Goal: Navigation & Orientation: Find specific page/section

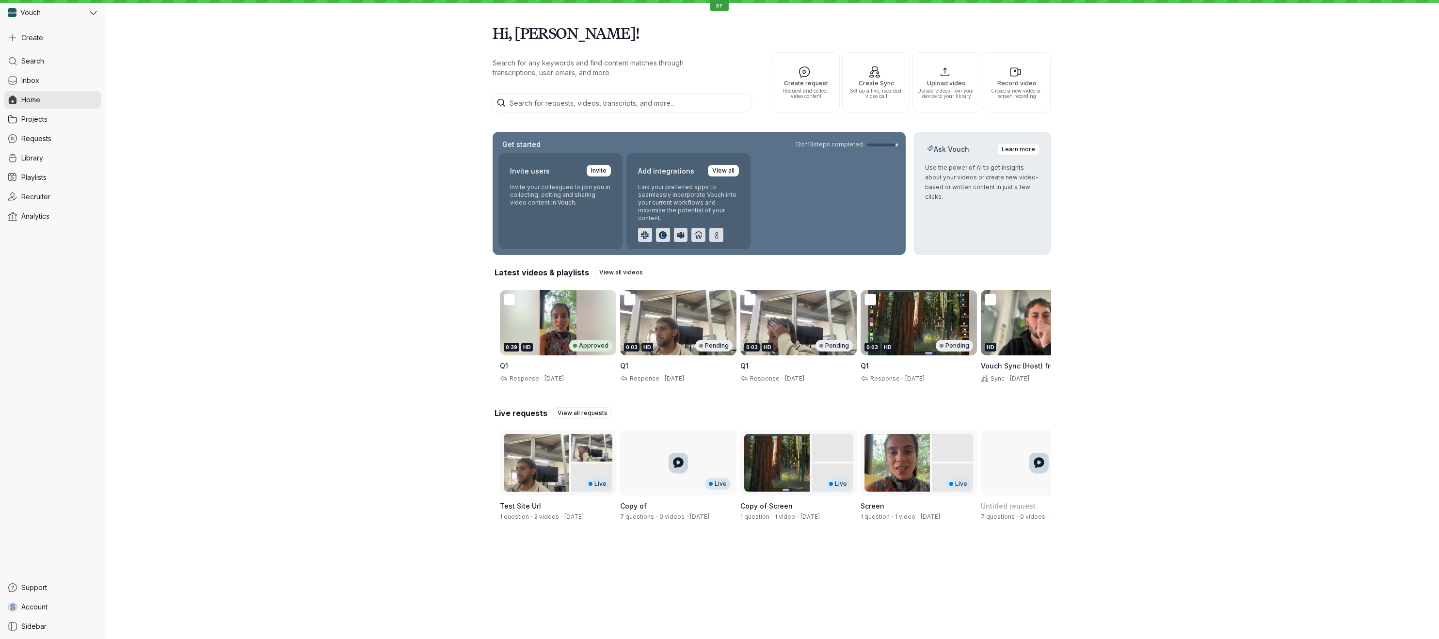
click at [259, 61] on div "Hi, [PERSON_NAME]! Search for any keywords and find content matches through tra…" at bounding box center [772, 272] width 1334 height 545
click at [1295, 25] on div "Hi, [PERSON_NAME]! Search for any keywords and find content matches through tra…" at bounding box center [772, 272] width 1334 height 545
click at [282, 113] on div "Hi, [PERSON_NAME]! Search for any keywords and find content matches through tra…" at bounding box center [772, 272] width 1334 height 545
click at [275, 142] on div "Hi, [PERSON_NAME]! Search for any keywords and find content matches through tra…" at bounding box center [772, 272] width 1334 height 545
click at [33, 197] on span "Recruiter" at bounding box center [35, 197] width 29 height 10
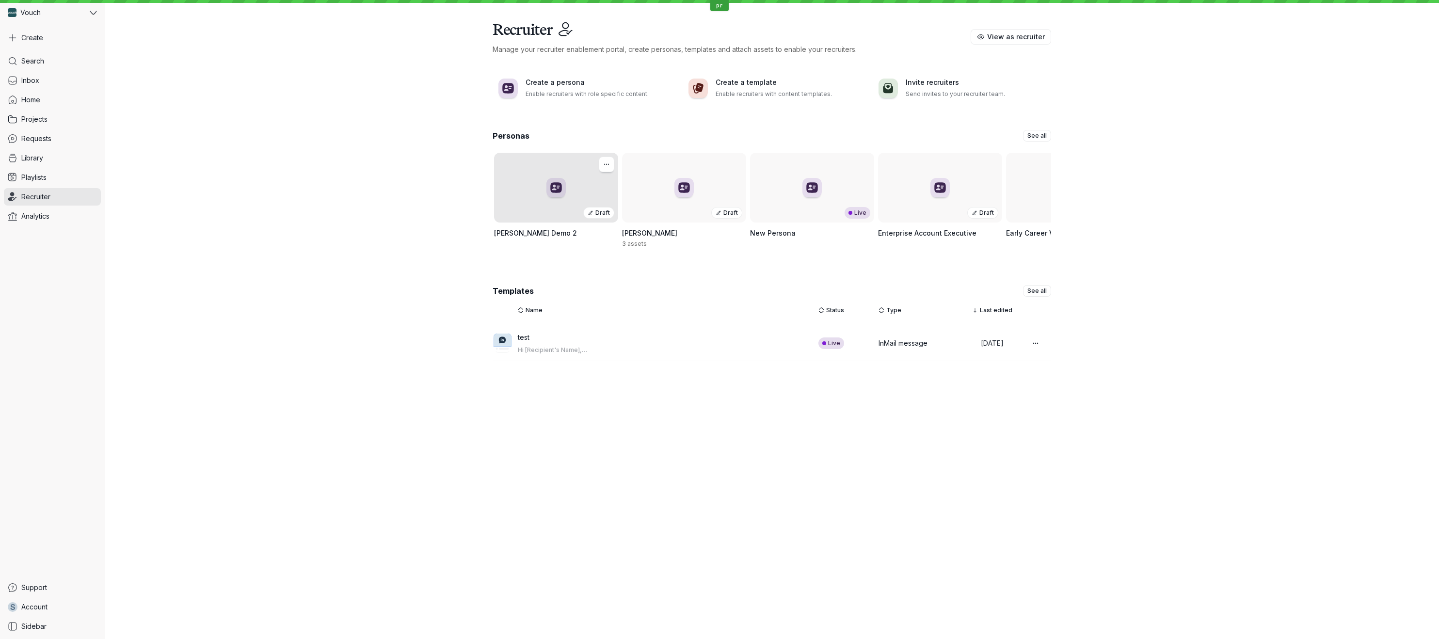
click at [585, 196] on div "Draft" at bounding box center [556, 188] width 124 height 70
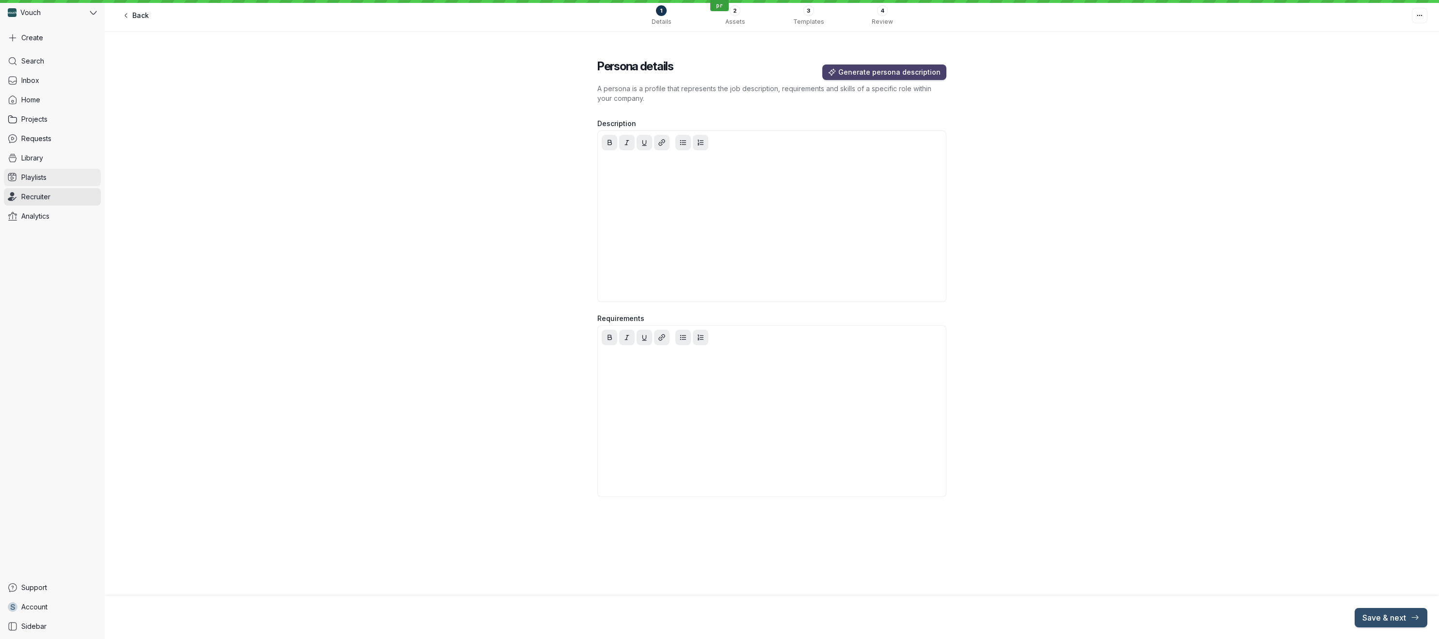
click at [48, 179] on link "Playlists" at bounding box center [52, 177] width 97 height 17
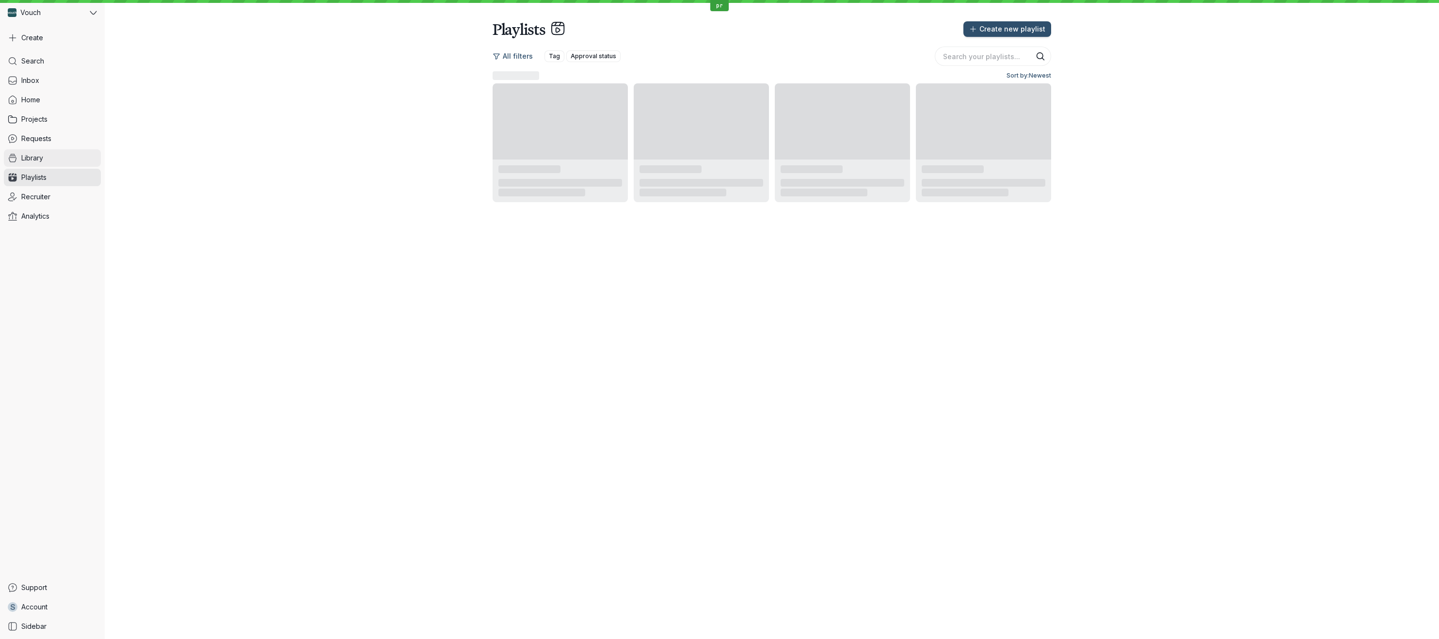
click at [45, 156] on link "Library" at bounding box center [52, 157] width 97 height 17
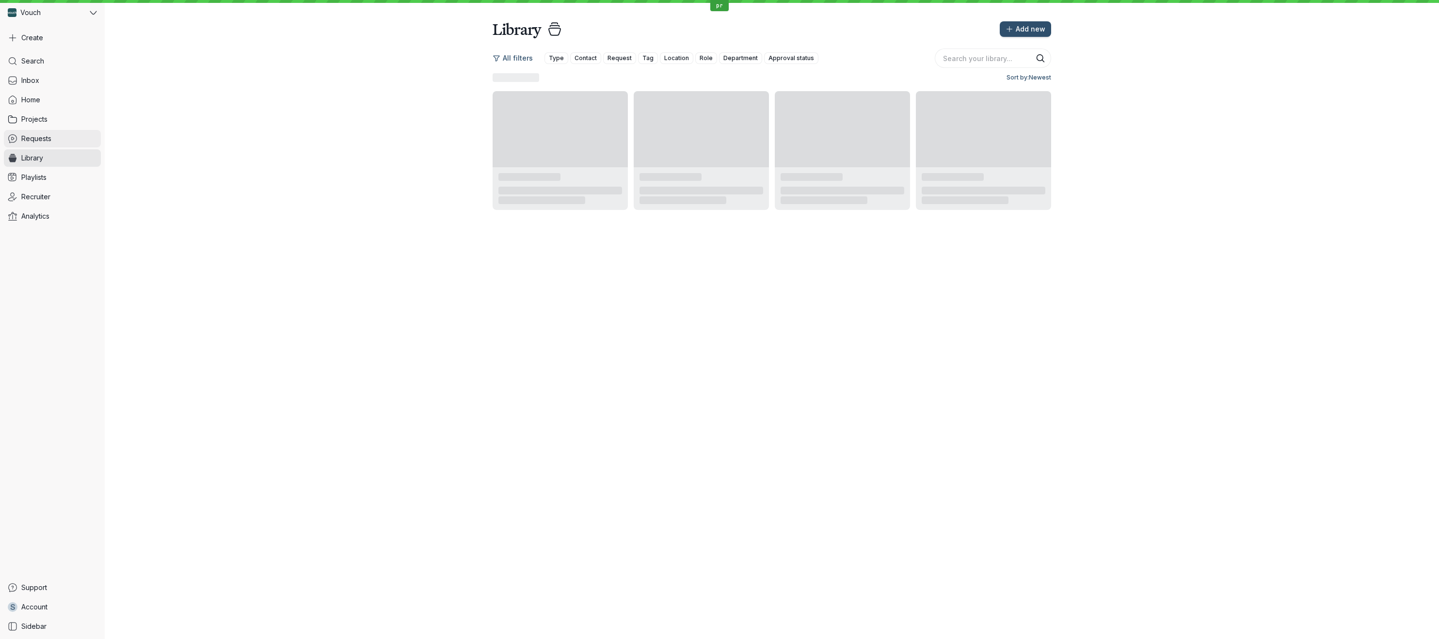
click at [46, 130] on link "Requests" at bounding box center [52, 138] width 97 height 17
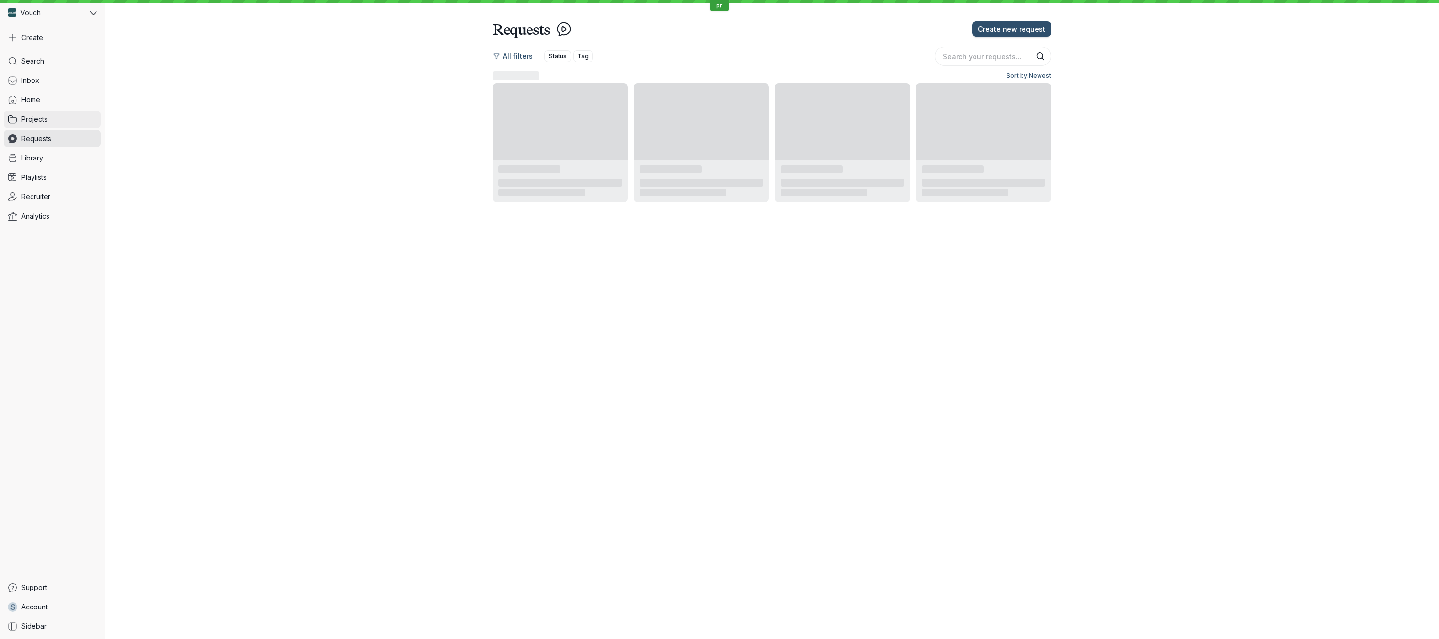
click at [47, 116] on span "Projects" at bounding box center [34, 119] width 26 height 10
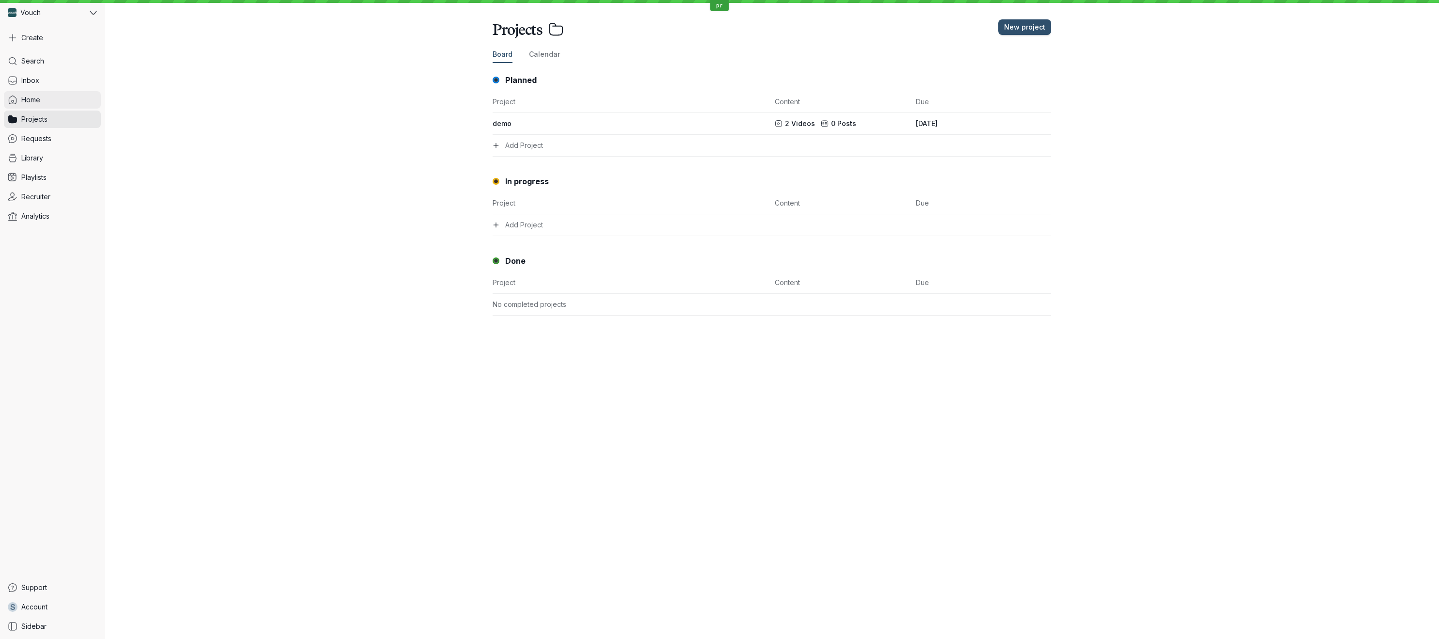
click at [43, 94] on link "Home" at bounding box center [52, 99] width 97 height 17
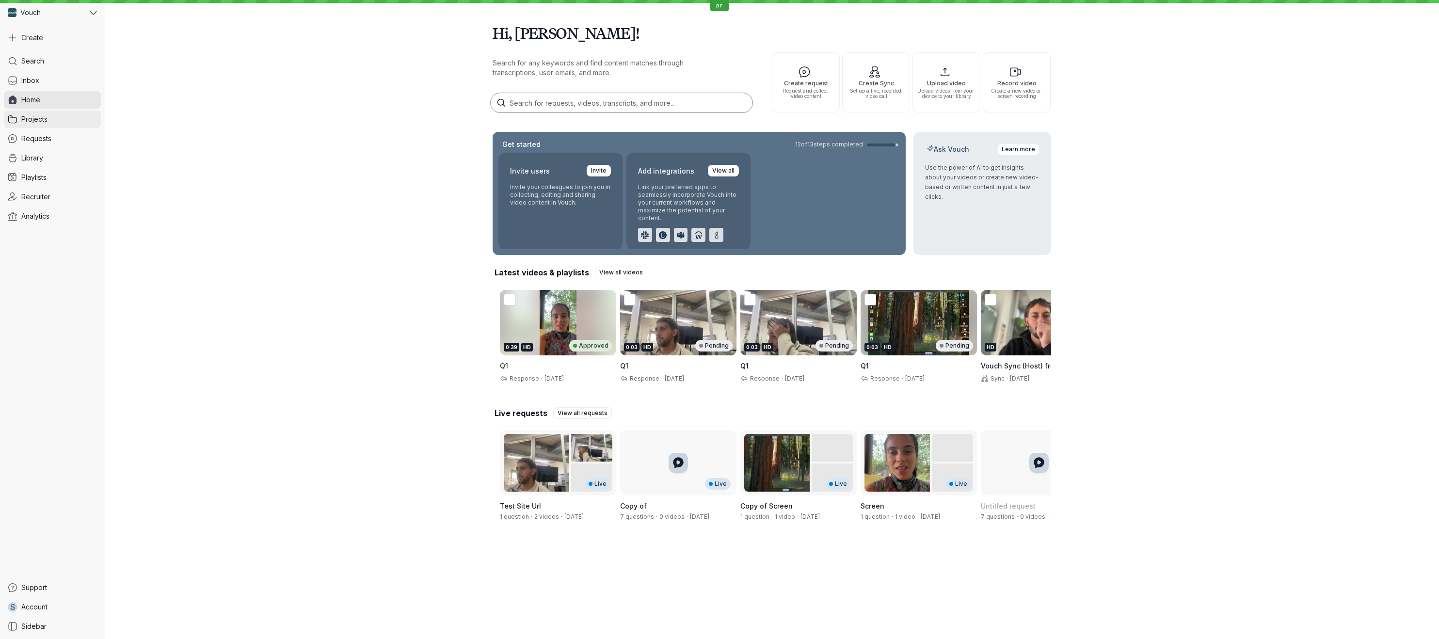
click at [44, 115] on span "Projects" at bounding box center [34, 119] width 26 height 10
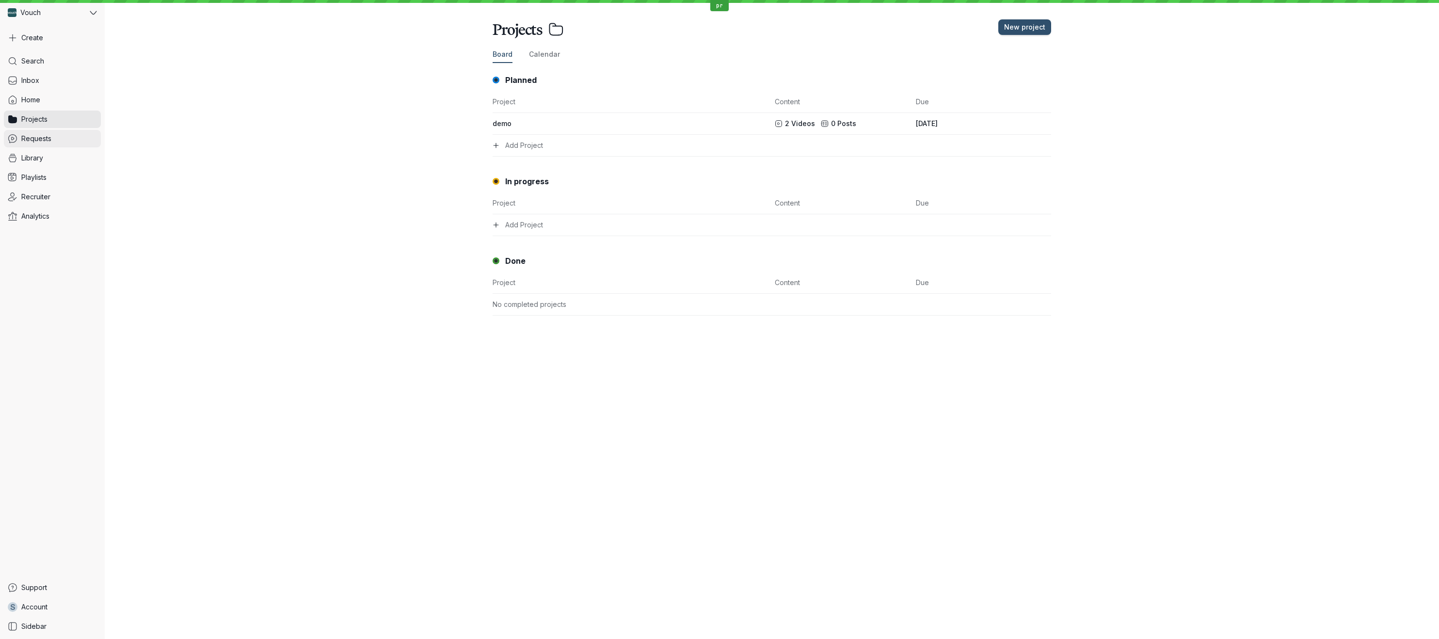
click at [41, 133] on link "Requests" at bounding box center [52, 138] width 97 height 17
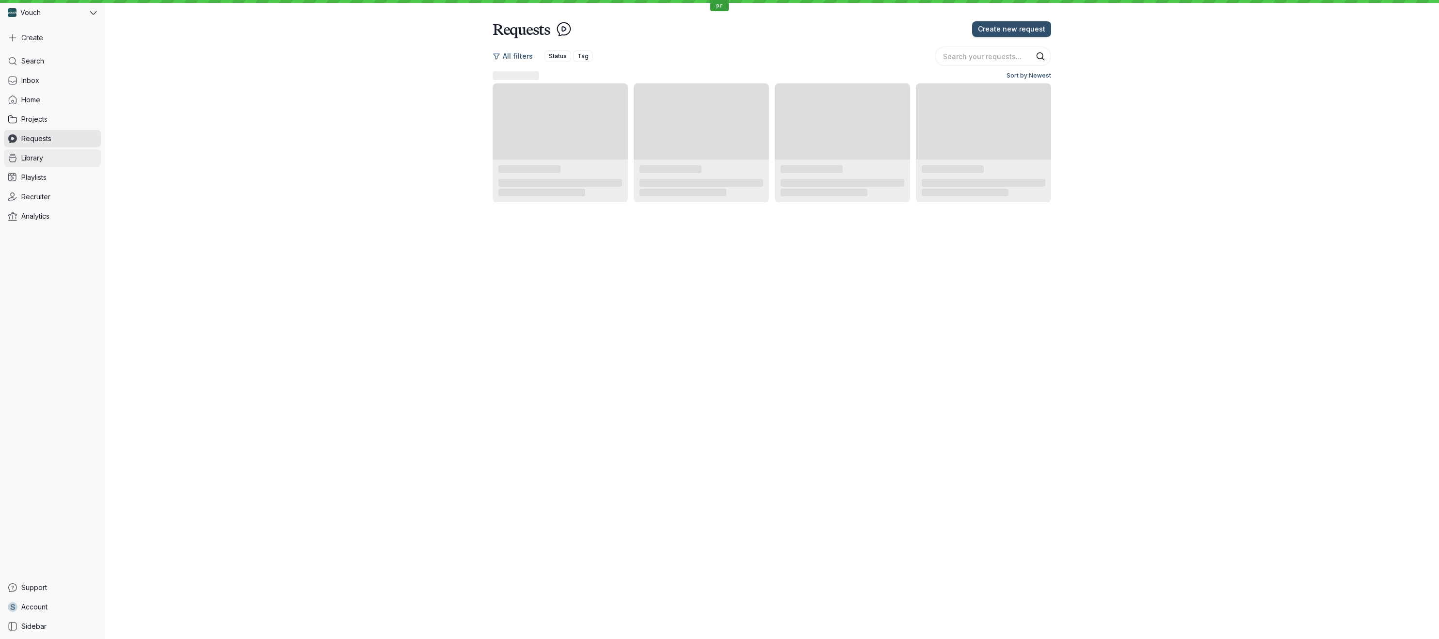
click at [37, 152] on link "Library" at bounding box center [52, 157] width 97 height 17
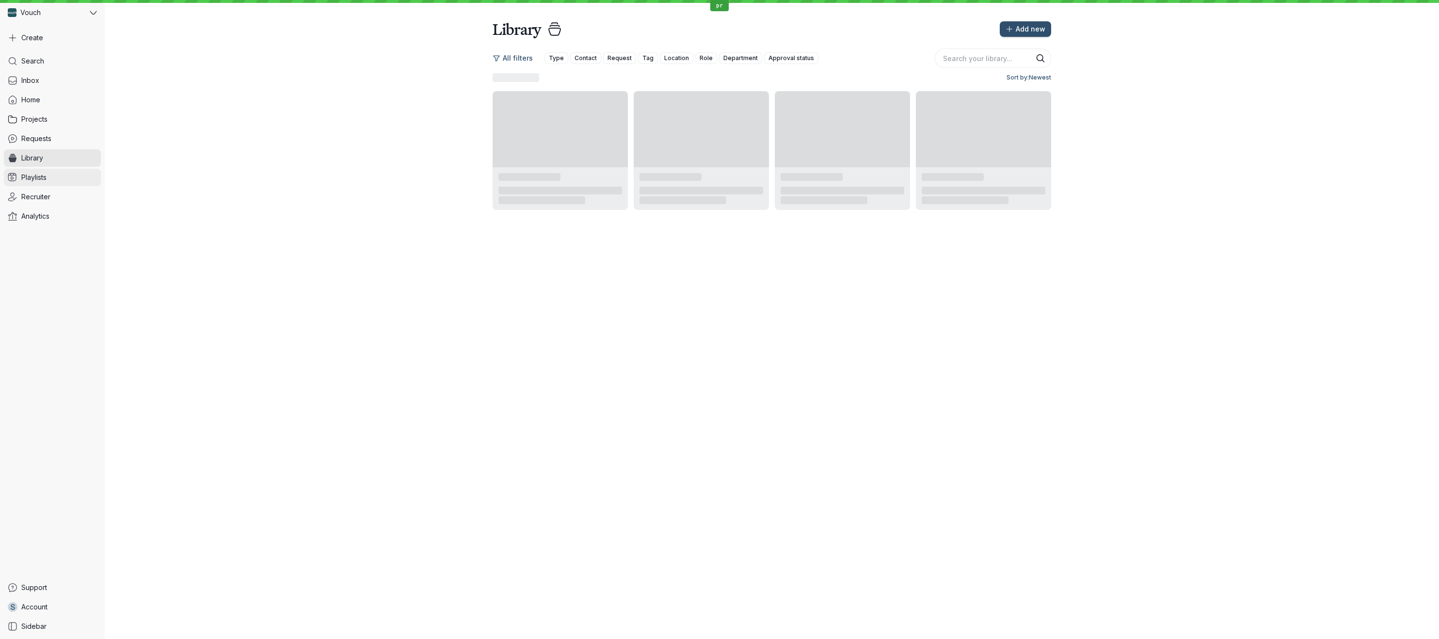
click at [36, 170] on link "Playlists" at bounding box center [52, 177] width 97 height 17
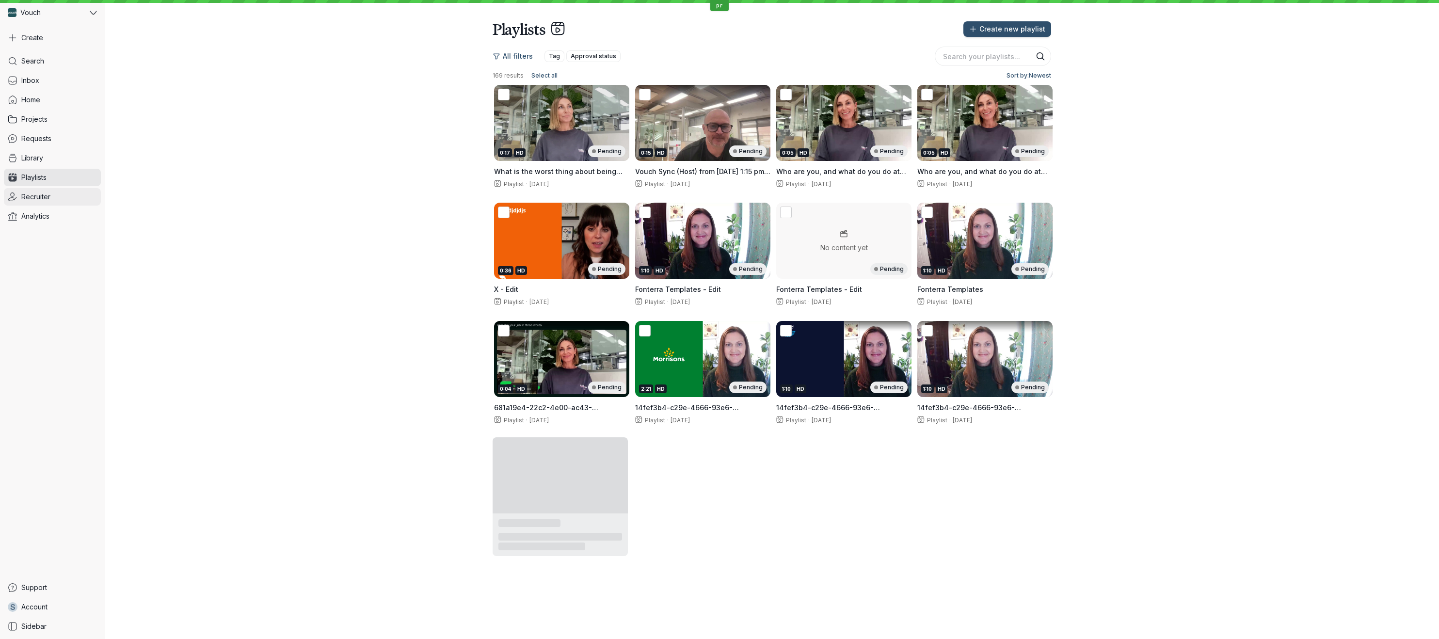
click at [30, 198] on span "Recruiter" at bounding box center [35, 197] width 29 height 10
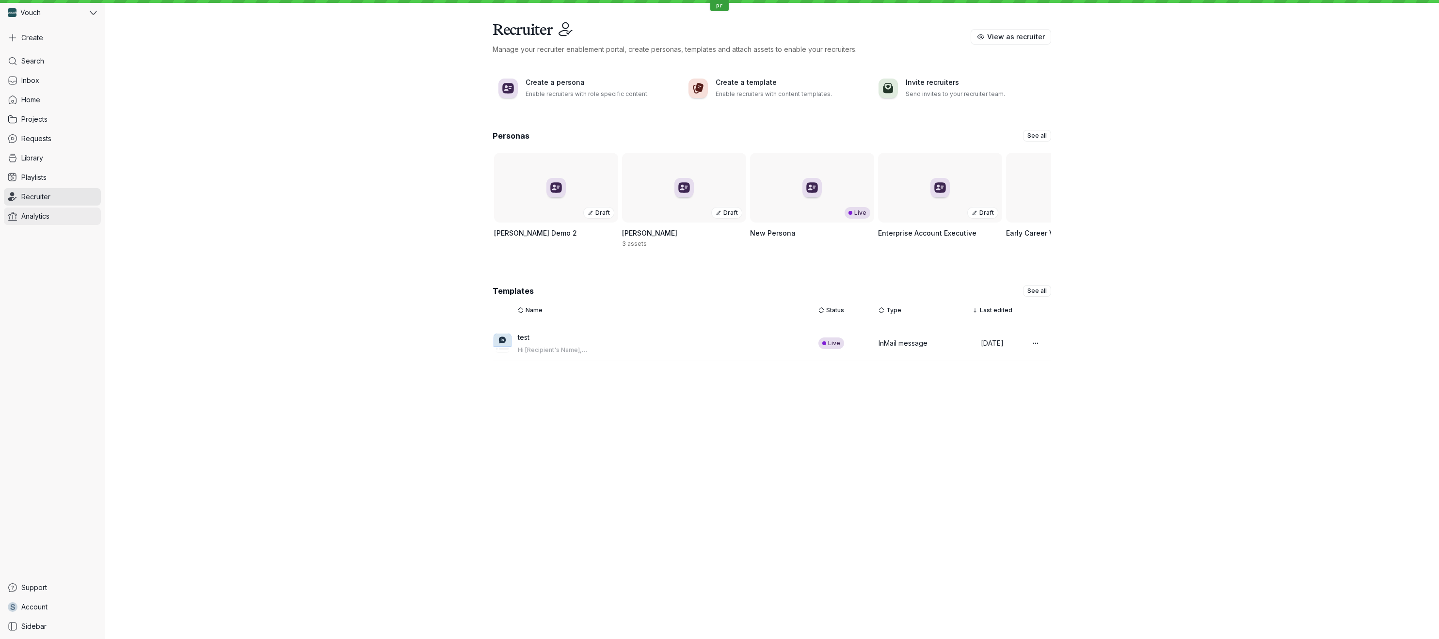
click at [31, 213] on span "Analytics" at bounding box center [35, 216] width 28 height 10
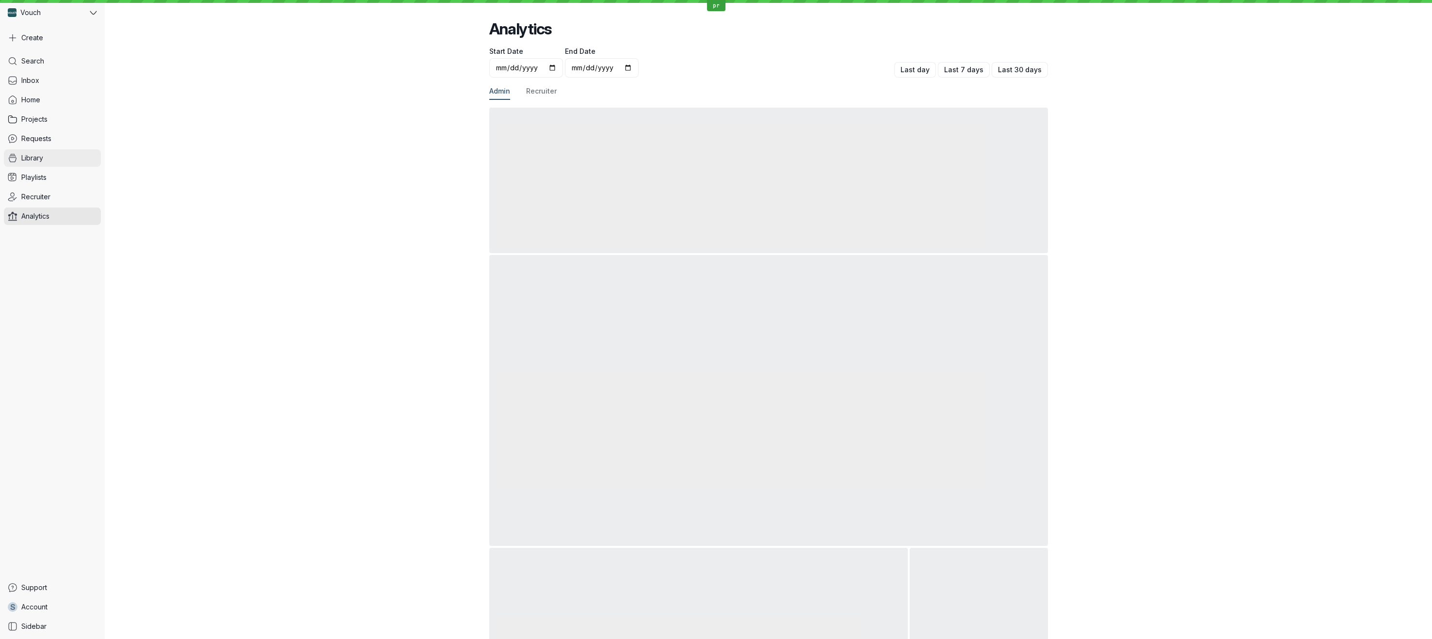
click at [28, 150] on link "Library" at bounding box center [52, 157] width 97 height 17
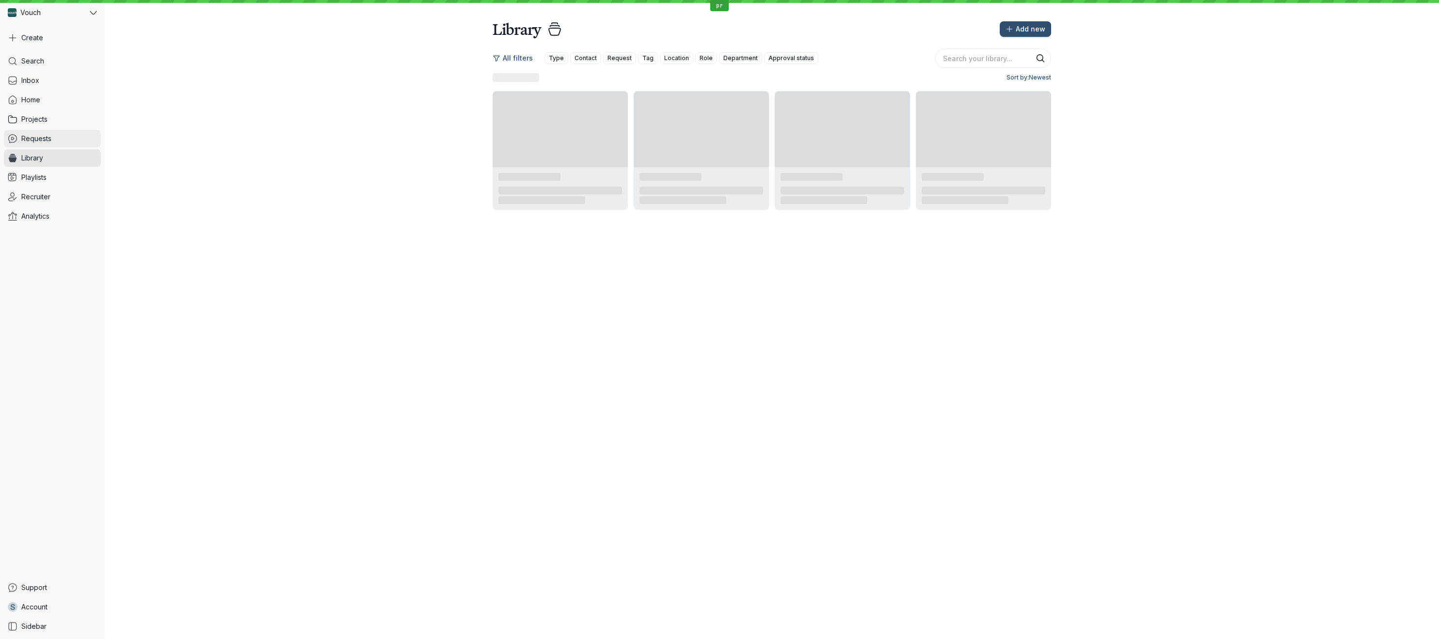
click at [32, 136] on span "Requests" at bounding box center [36, 139] width 30 height 10
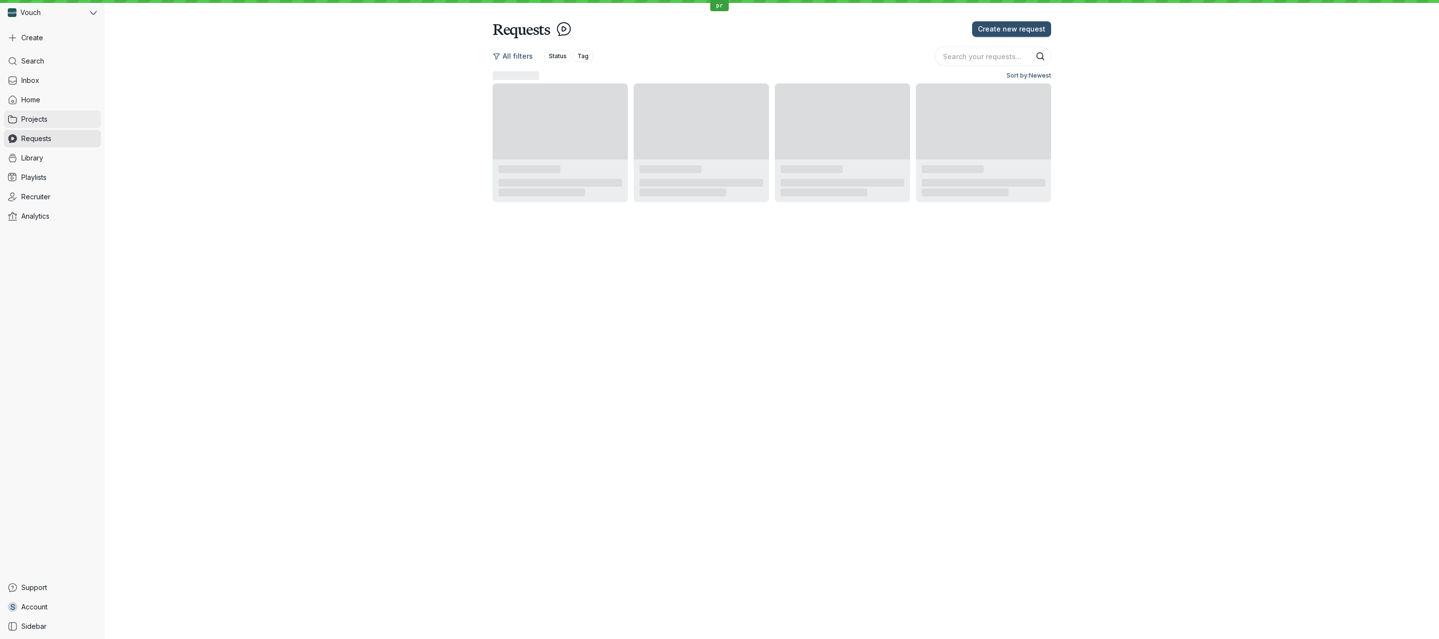
click at [36, 121] on span "Projects" at bounding box center [34, 119] width 26 height 10
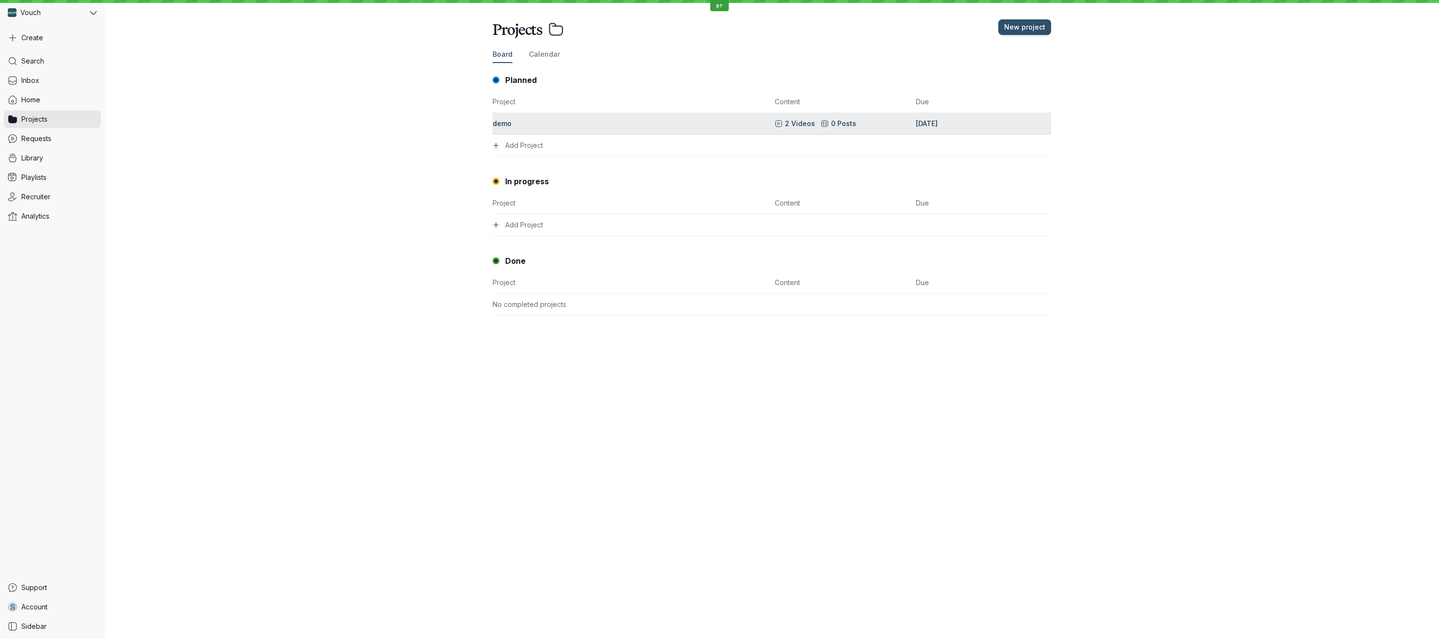
click at [532, 127] on div "demo" at bounding box center [631, 124] width 276 height 10
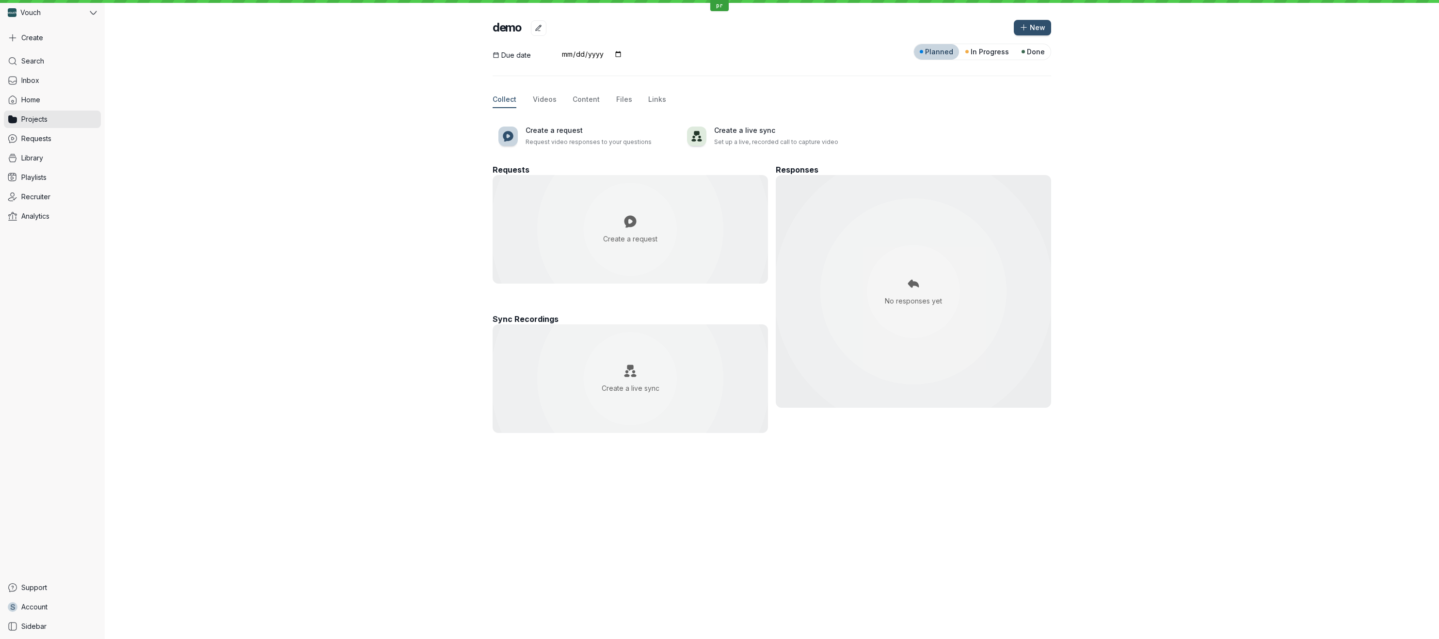
click at [526, 214] on div "Create a request" at bounding box center [630, 229] width 233 height 52
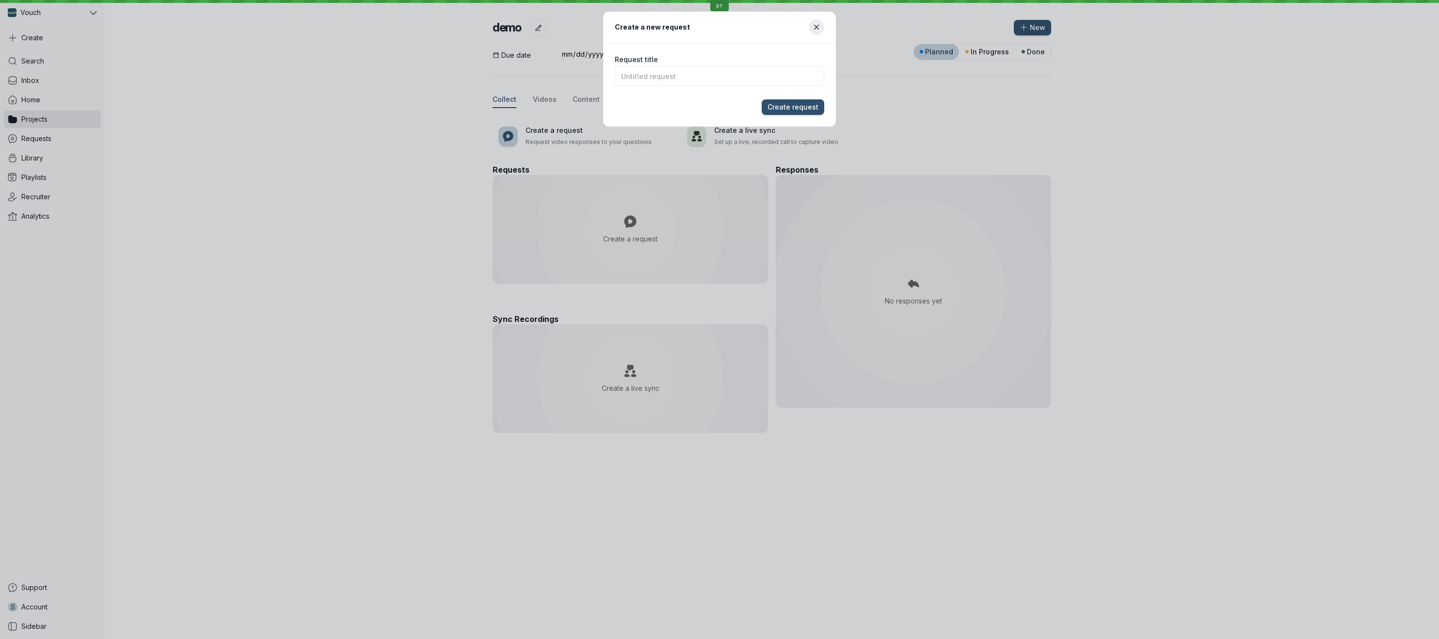
click at [808, 33] on header "Create a new request" at bounding box center [719, 28] width 233 height 32
click at [811, 32] on button "Close modal" at bounding box center [817, 27] width 16 height 16
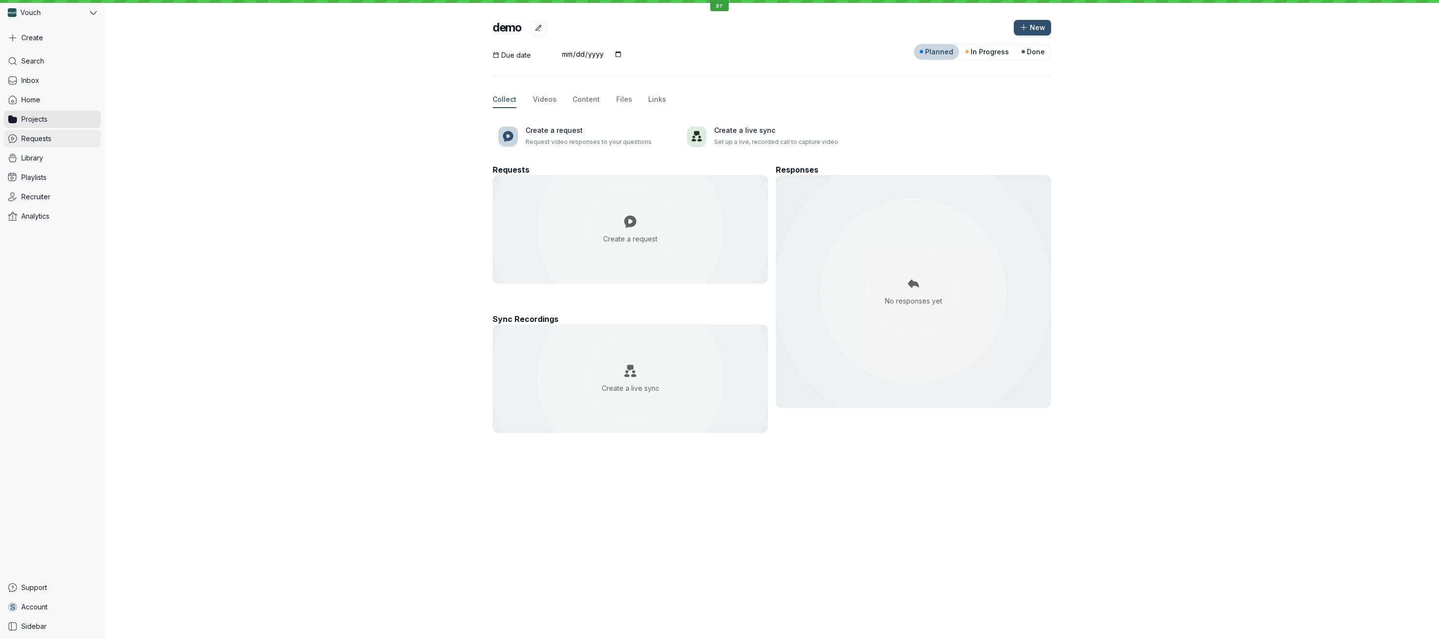
click at [64, 144] on link "Requests" at bounding box center [52, 138] width 97 height 17
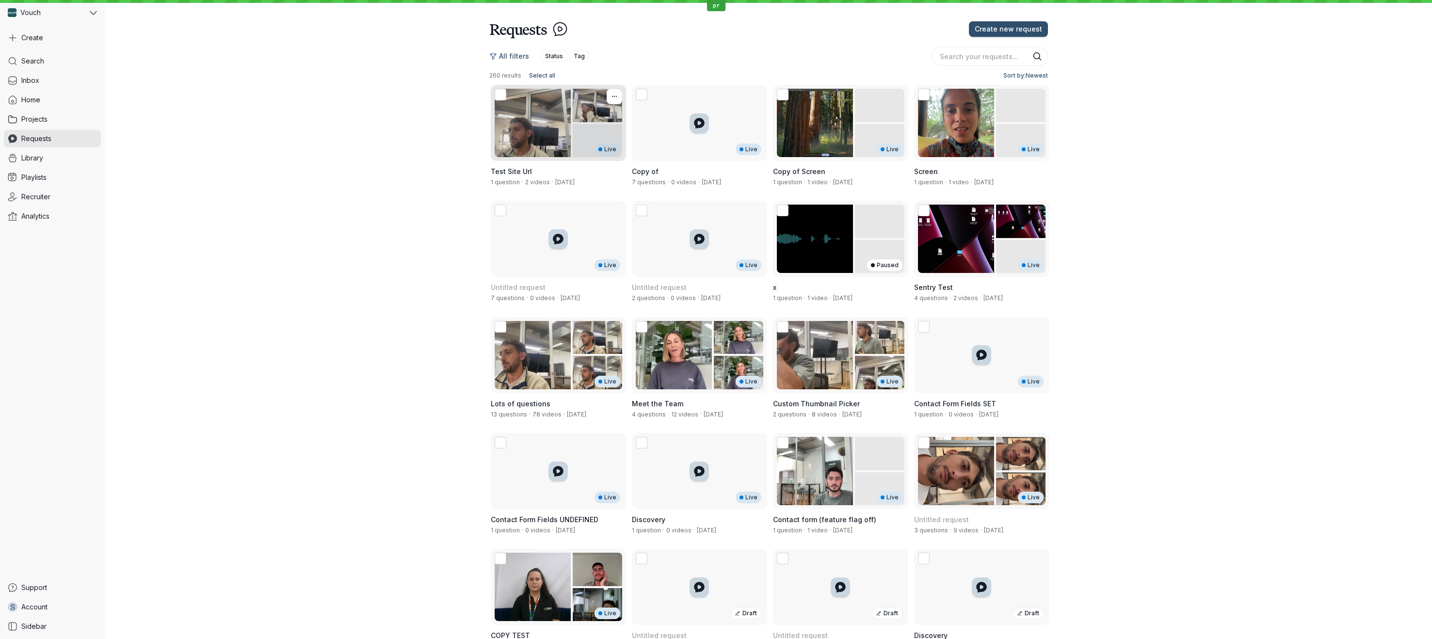
click at [501, 147] on div "Live" at bounding box center [558, 123] width 135 height 76
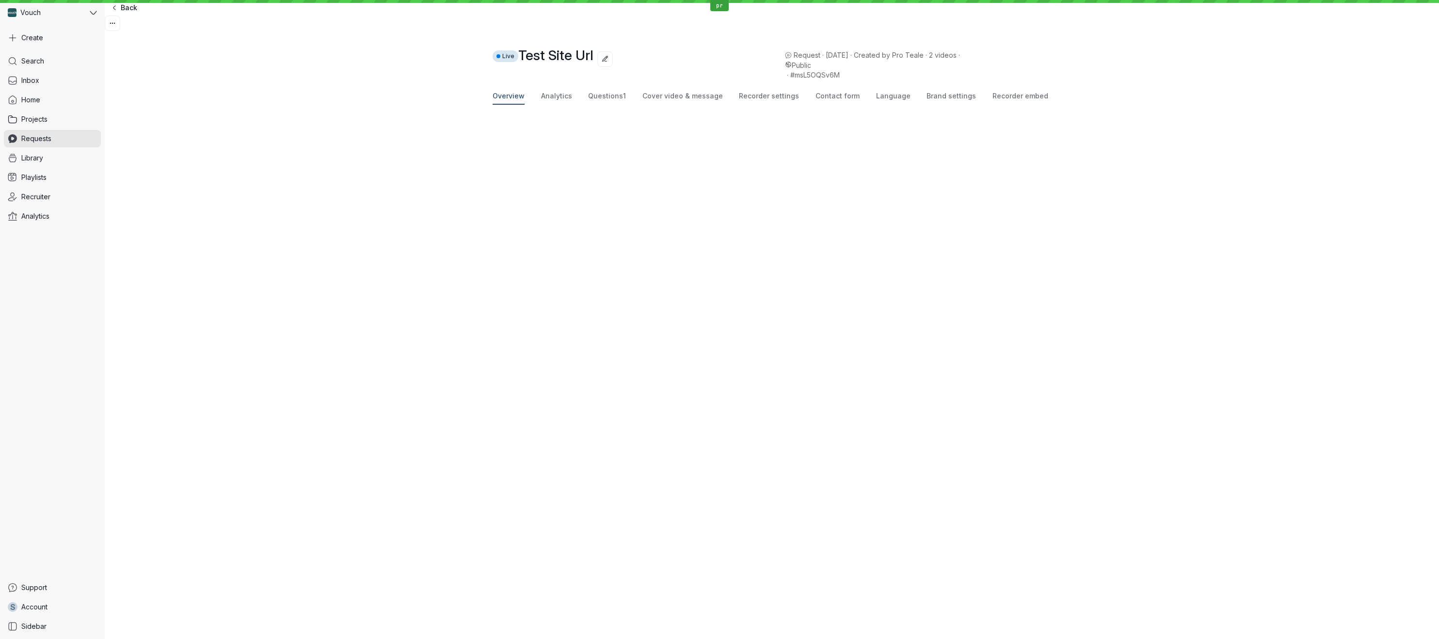
click at [435, 197] on div "Overview Analytics Questions 1 Cover video & message Recorder settings Contact …" at bounding box center [772, 428] width 1334 height 697
click at [365, 243] on div "Overview Analytics Questions 1 Cover video & message Recorder settings Contact …" at bounding box center [772, 428] width 1334 height 697
click at [364, 242] on div "Overview Analytics Questions 1 Cover video & message Recorder settings Contact …" at bounding box center [772, 428] width 1334 height 697
click at [1311, 196] on div "Overview Analytics Questions 1 Cover video & message Recorder settings Contact …" at bounding box center [772, 428] width 1334 height 697
click at [1122, 128] on div "Overview Analytics Questions 1 Cover video & message Recorder settings Contact …" at bounding box center [772, 428] width 1334 height 697
